Goal: Navigation & Orientation: Find specific page/section

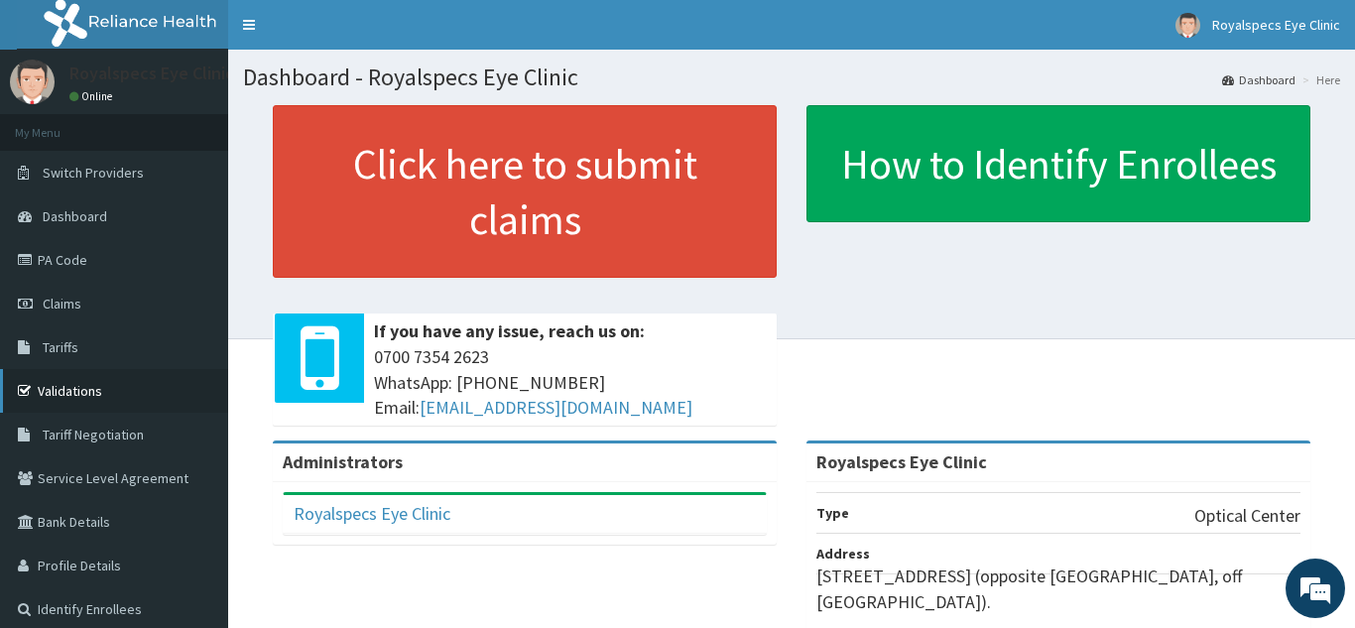
click at [69, 395] on link "Validations" at bounding box center [114, 391] width 228 height 44
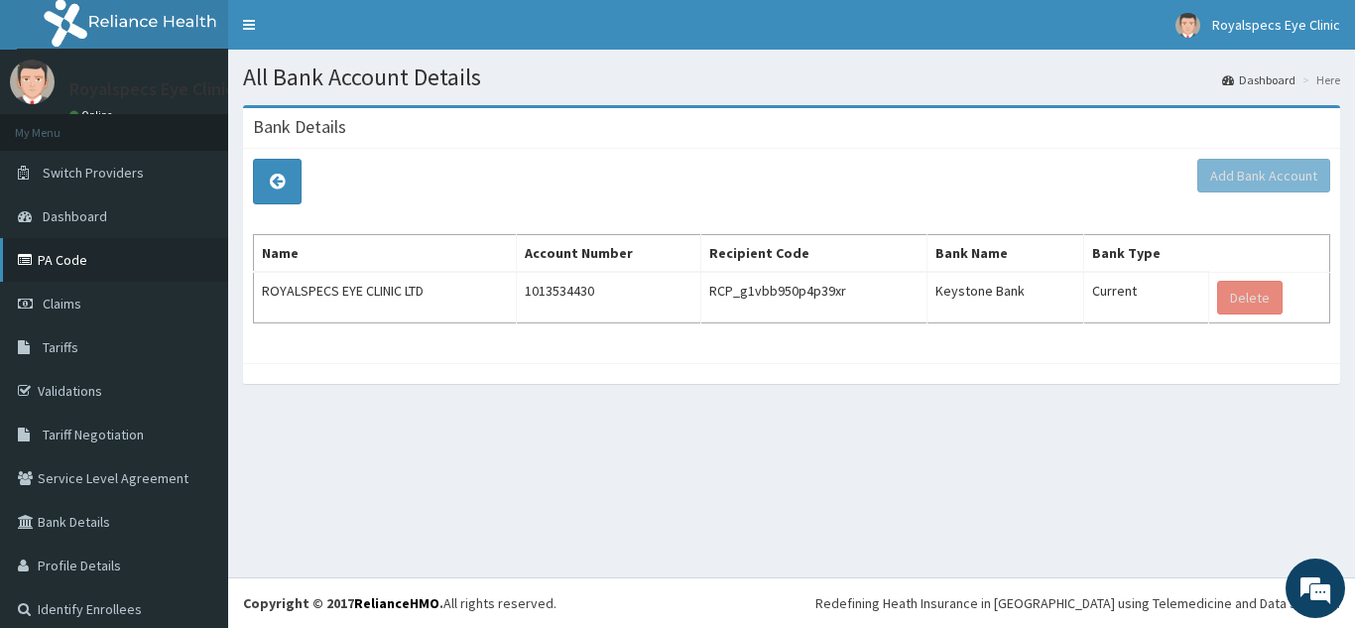
click at [55, 256] on link "PA Code" at bounding box center [114, 260] width 228 height 44
